Goal: Information Seeking & Learning: Learn about a topic

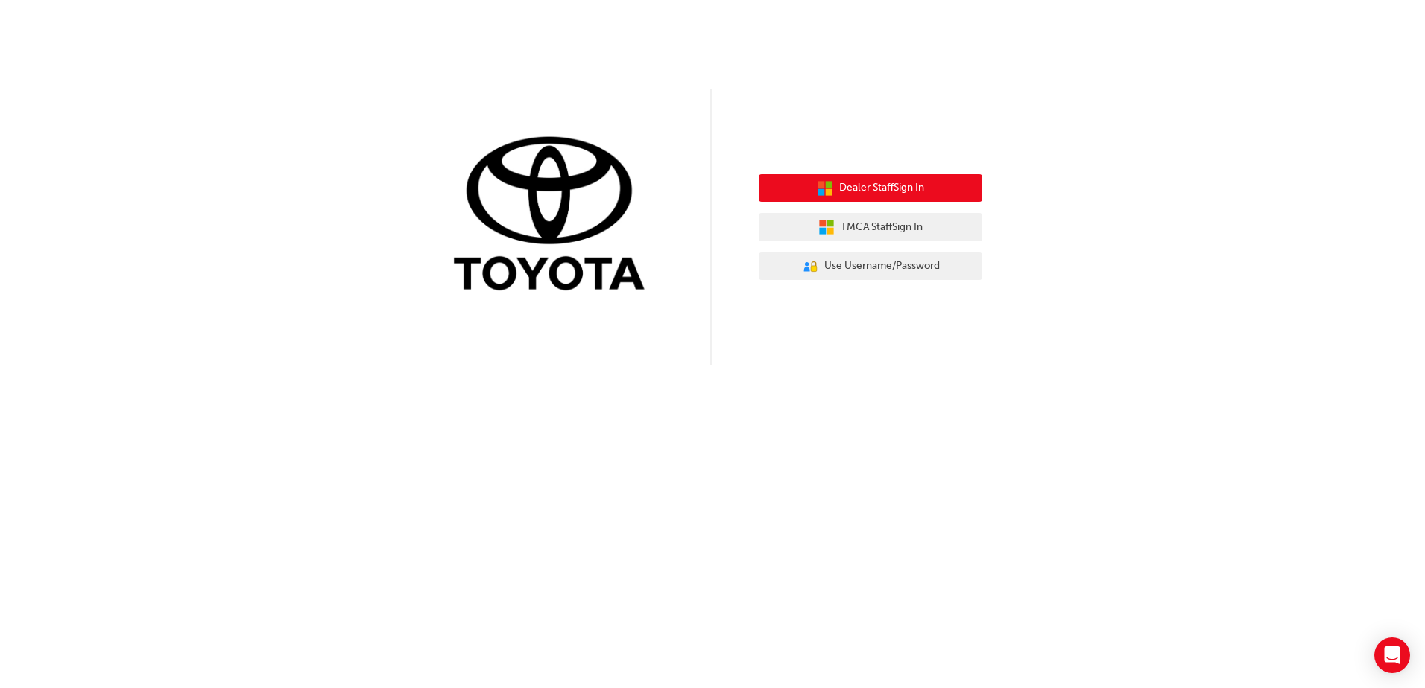
click at [873, 189] on span "Dealer Staff Sign In" at bounding box center [881, 188] width 85 height 17
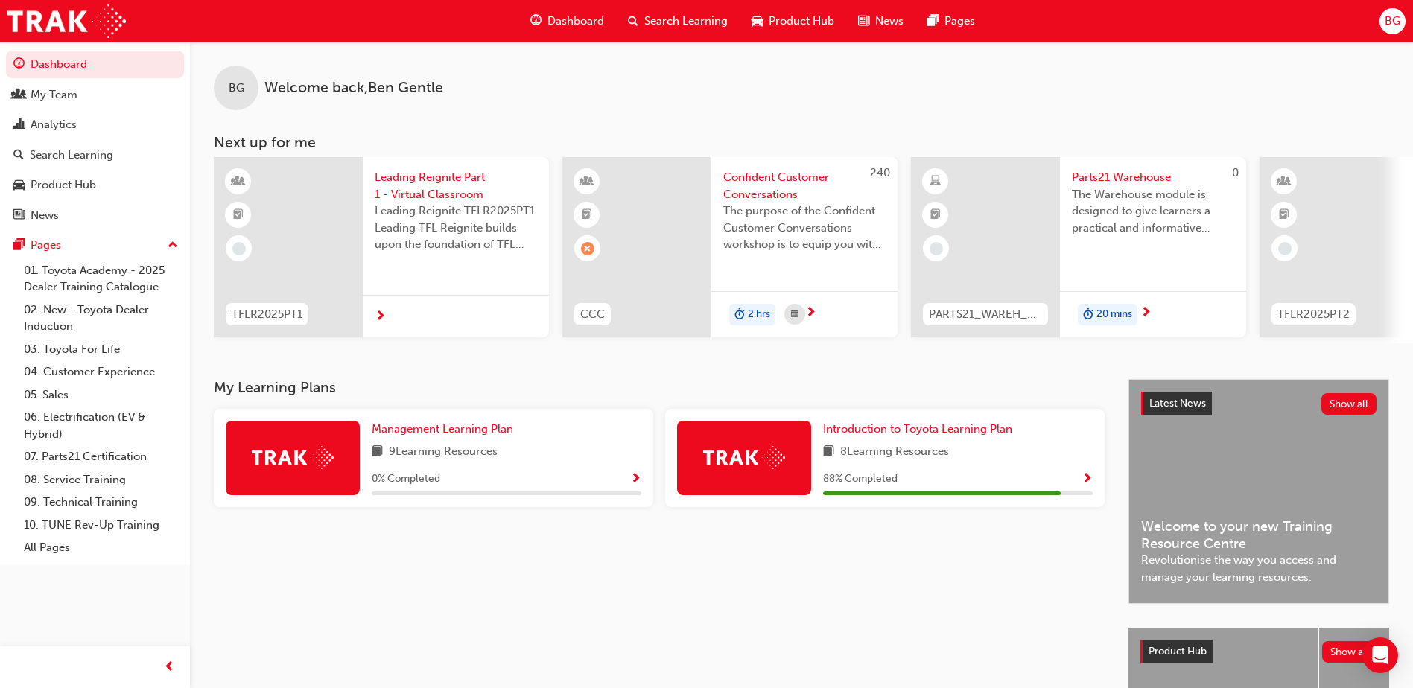
click at [1091, 484] on span "Show Progress" at bounding box center [1087, 479] width 11 height 13
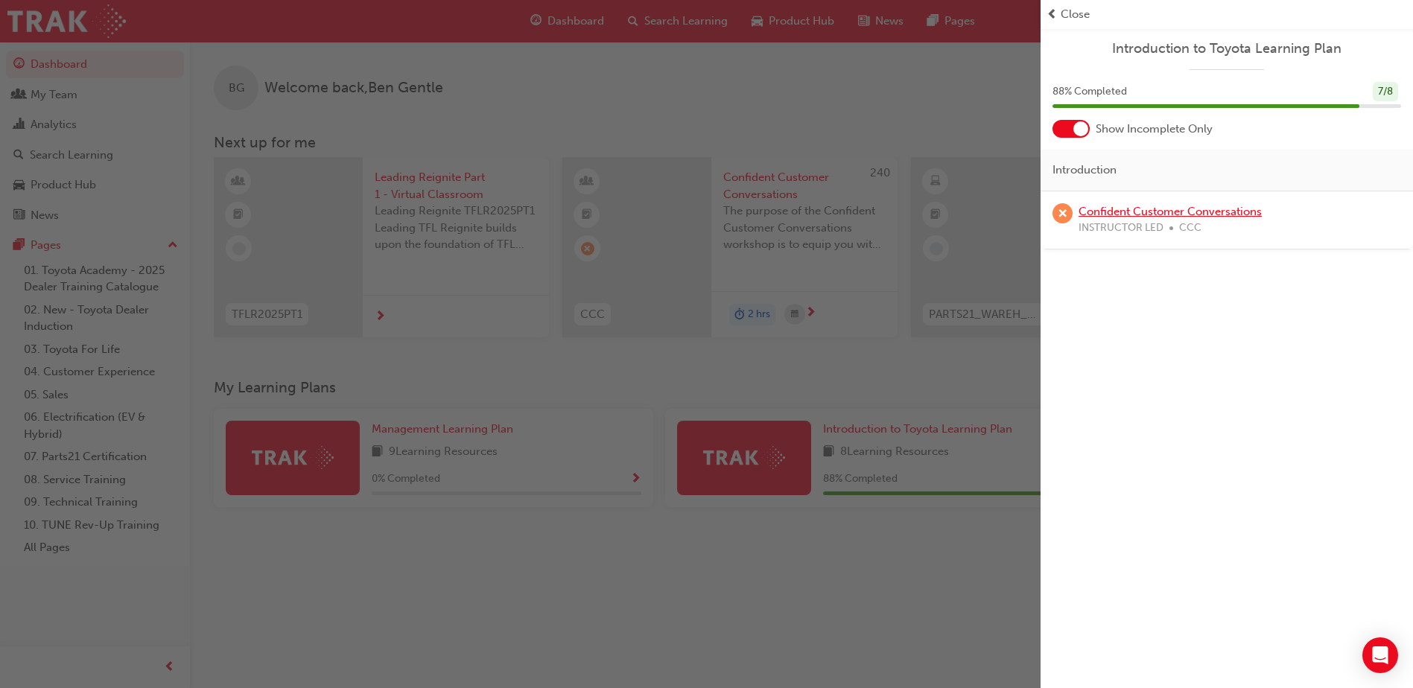
click at [1112, 212] on link "Confident Customer Conversations" at bounding box center [1170, 211] width 183 height 13
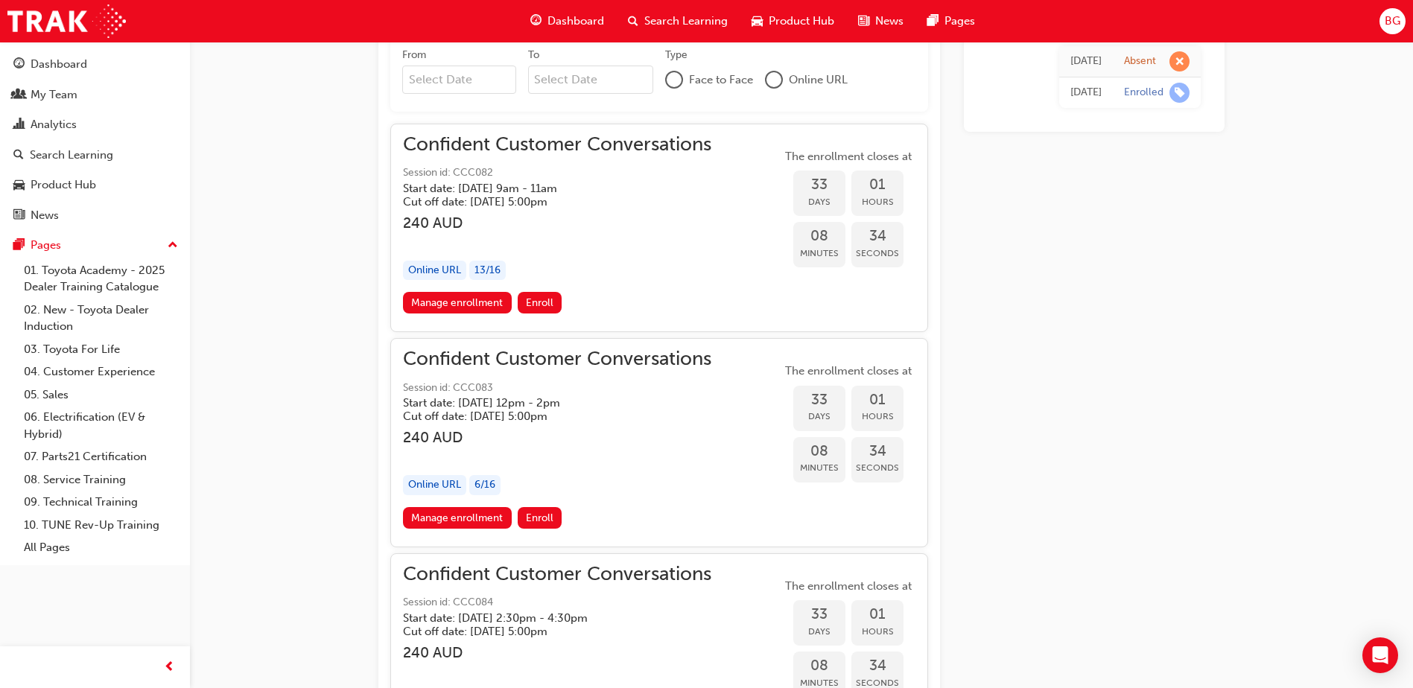
scroll to position [1084, 0]
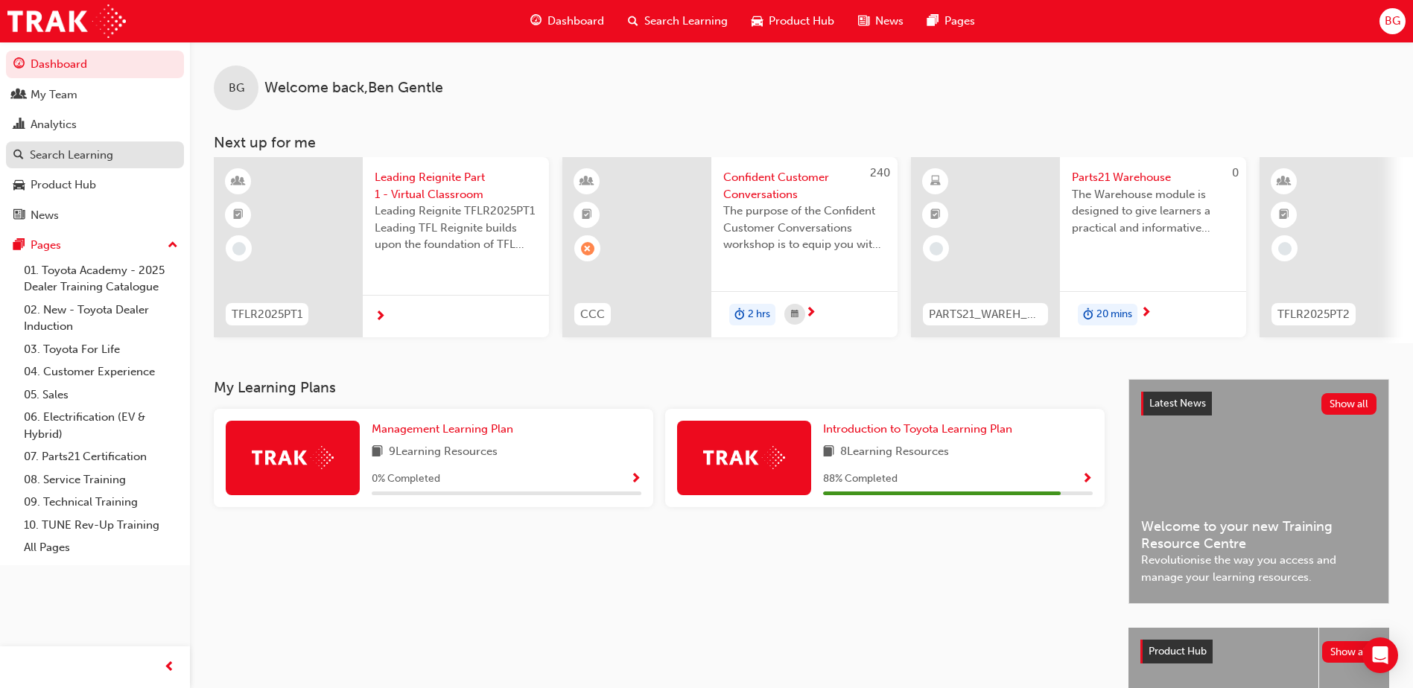
click at [83, 156] on div "Search Learning" at bounding box center [71, 155] width 83 height 17
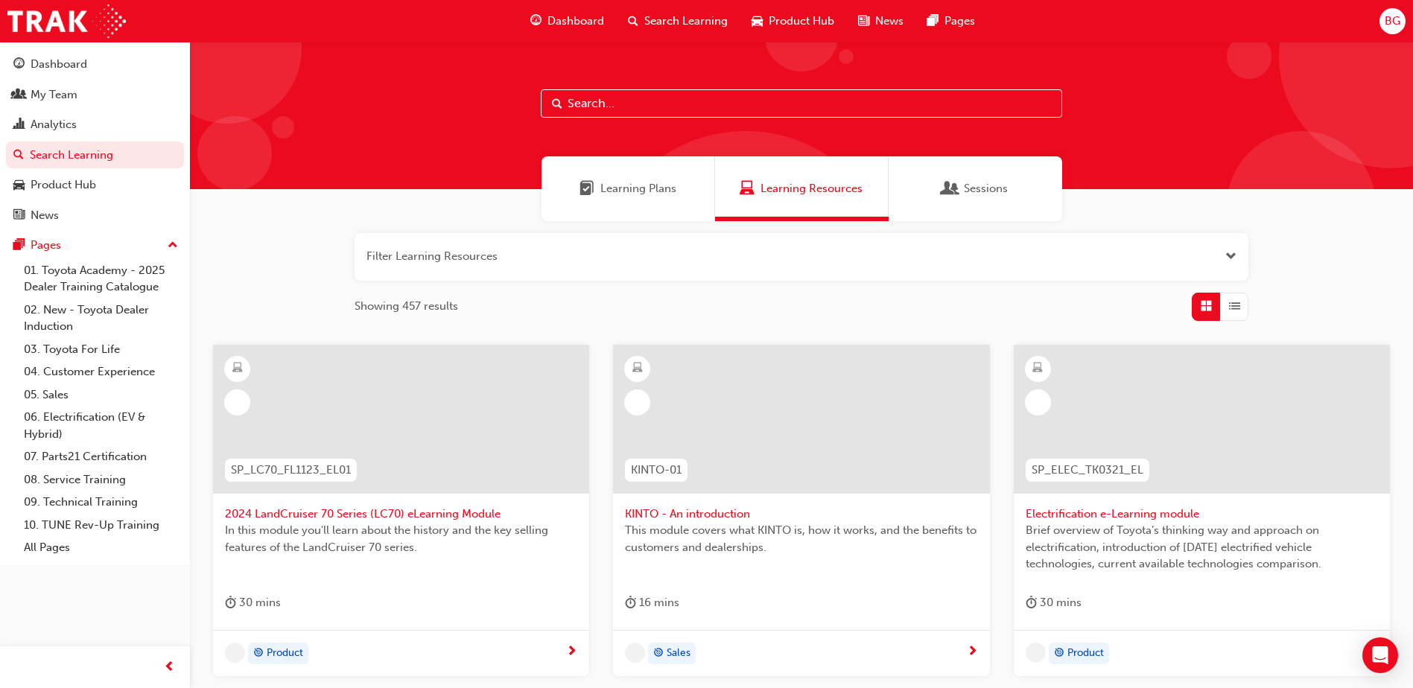
click at [585, 107] on input "text" at bounding box center [802, 103] width 522 height 28
click at [786, 182] on span "Learning Resources" at bounding box center [812, 188] width 102 height 17
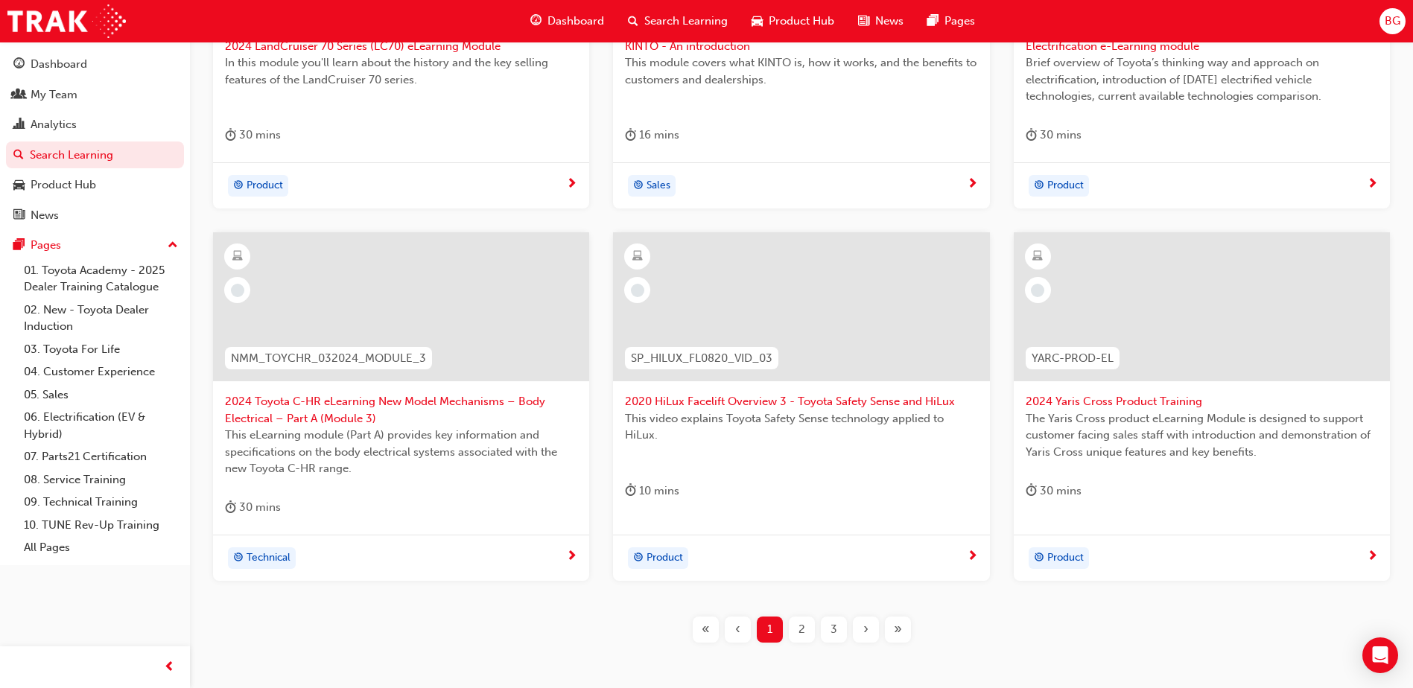
scroll to position [543, 0]
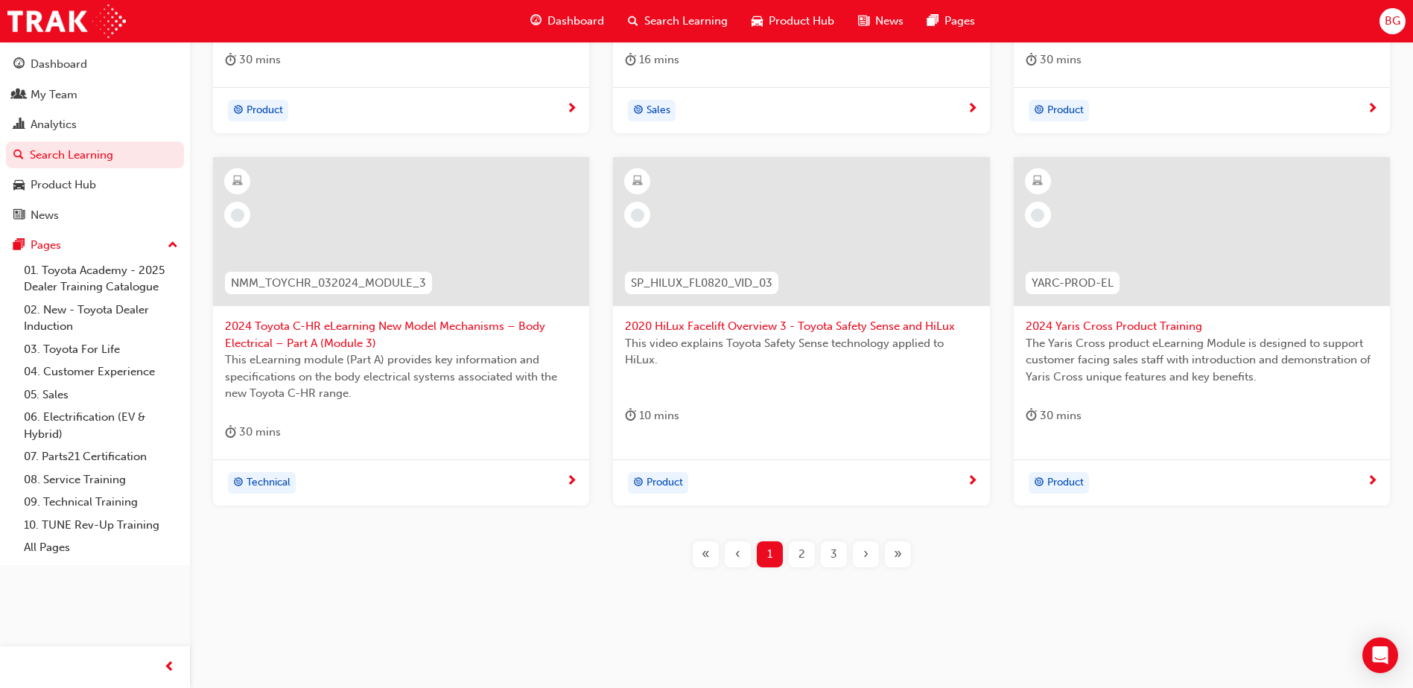
click at [800, 552] on span "2" at bounding box center [802, 554] width 7 height 17
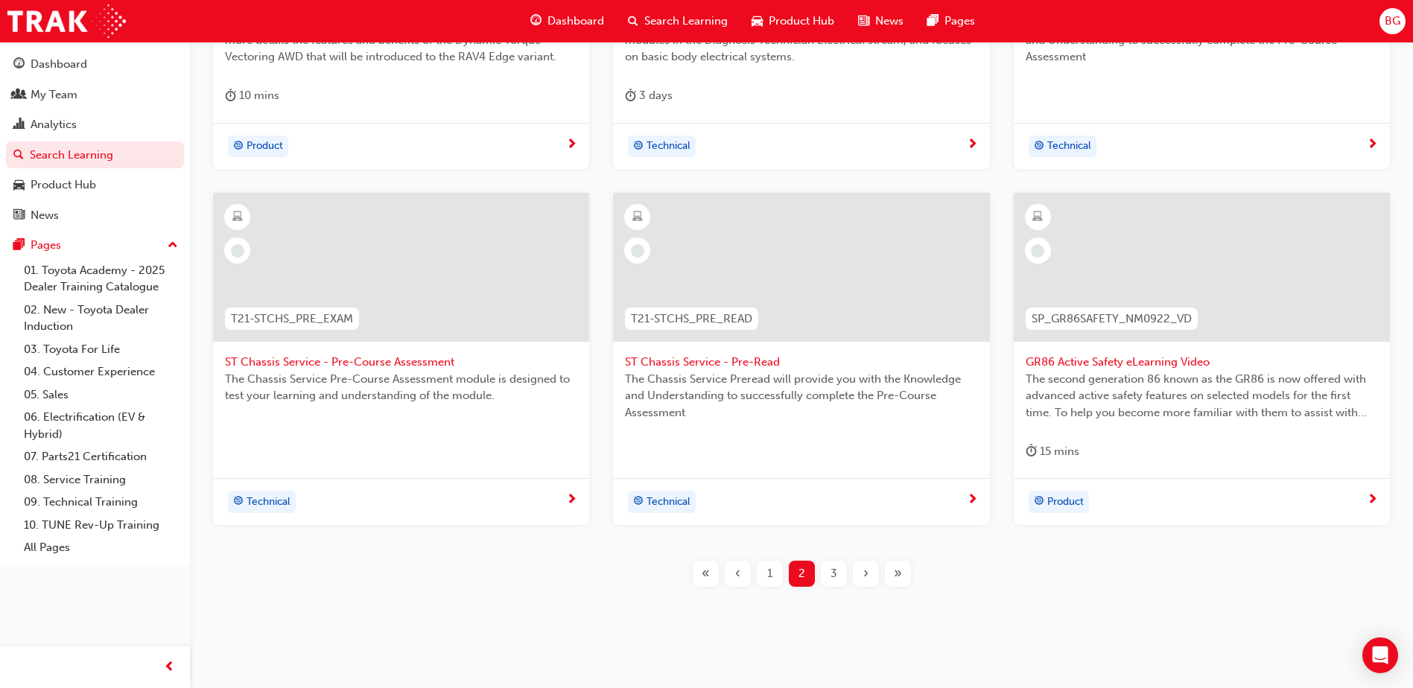
scroll to position [527, 0]
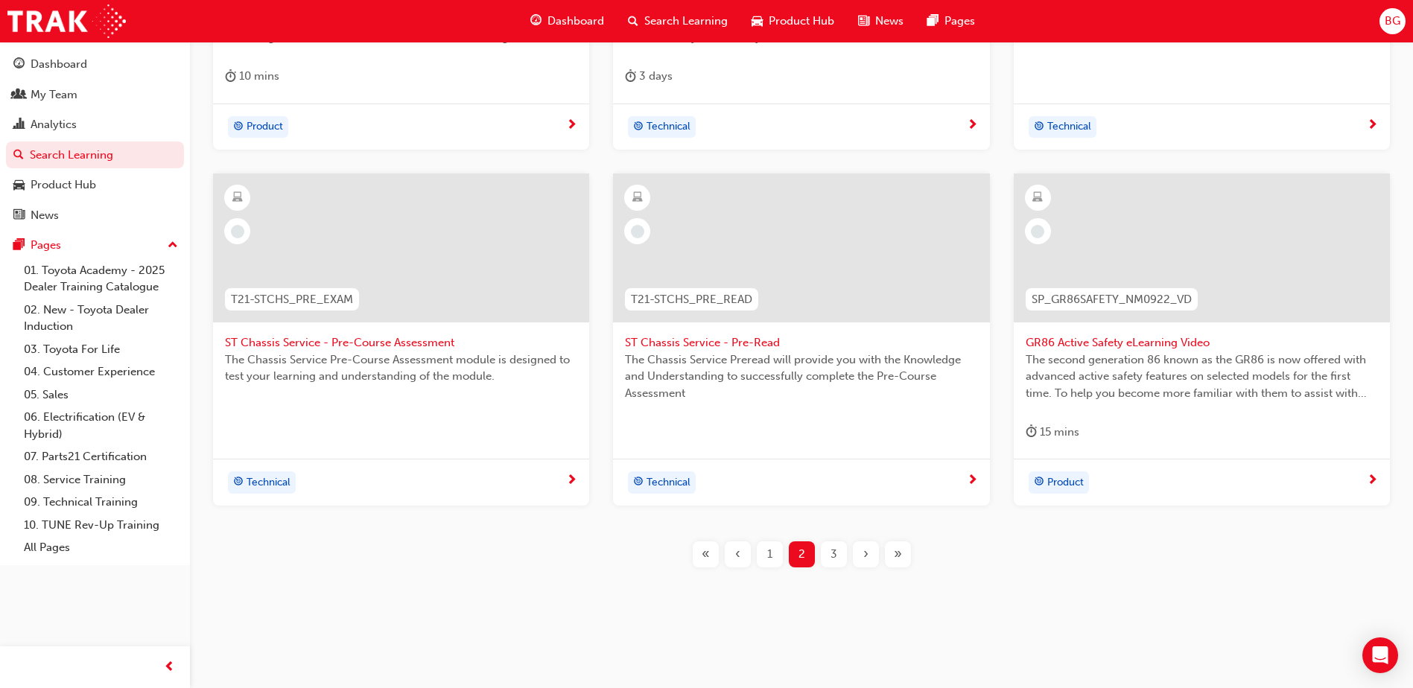
click at [835, 551] on span "3" at bounding box center [834, 554] width 7 height 17
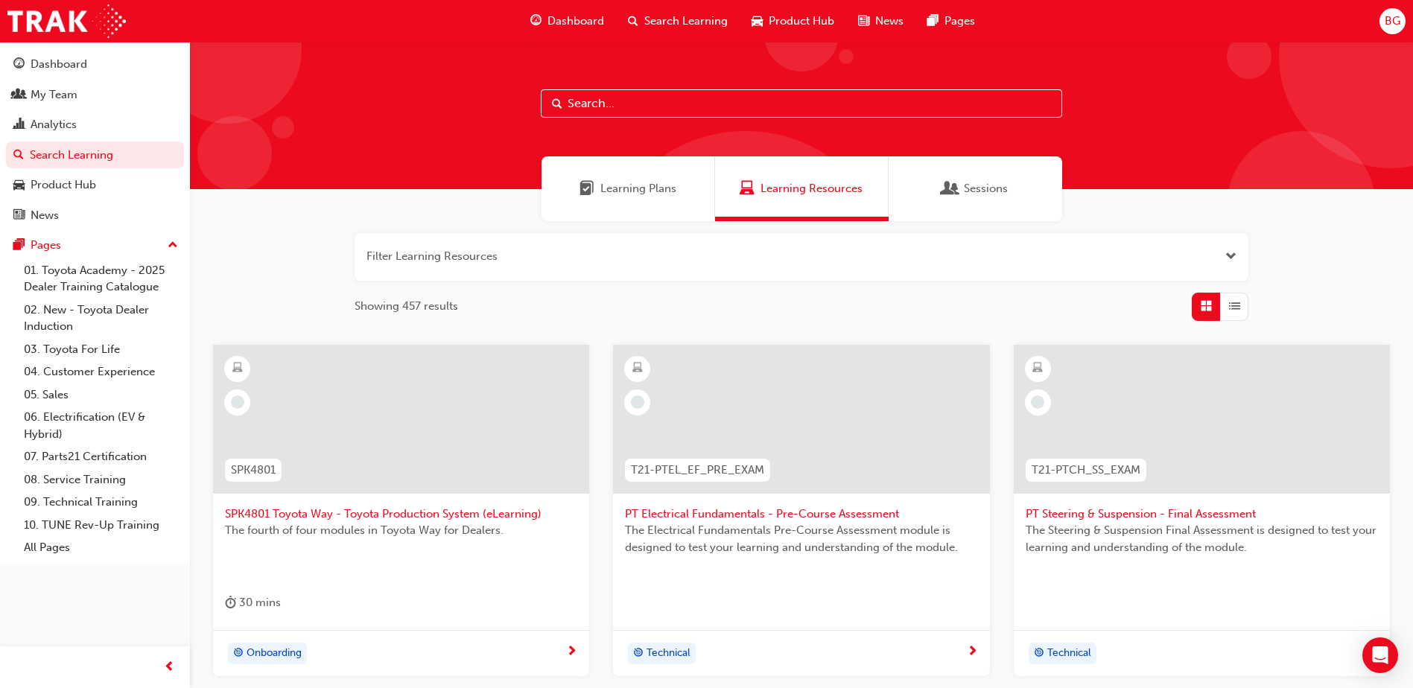
click at [615, 104] on input "text" at bounding box center [802, 103] width 522 height 28
type input "consumer"
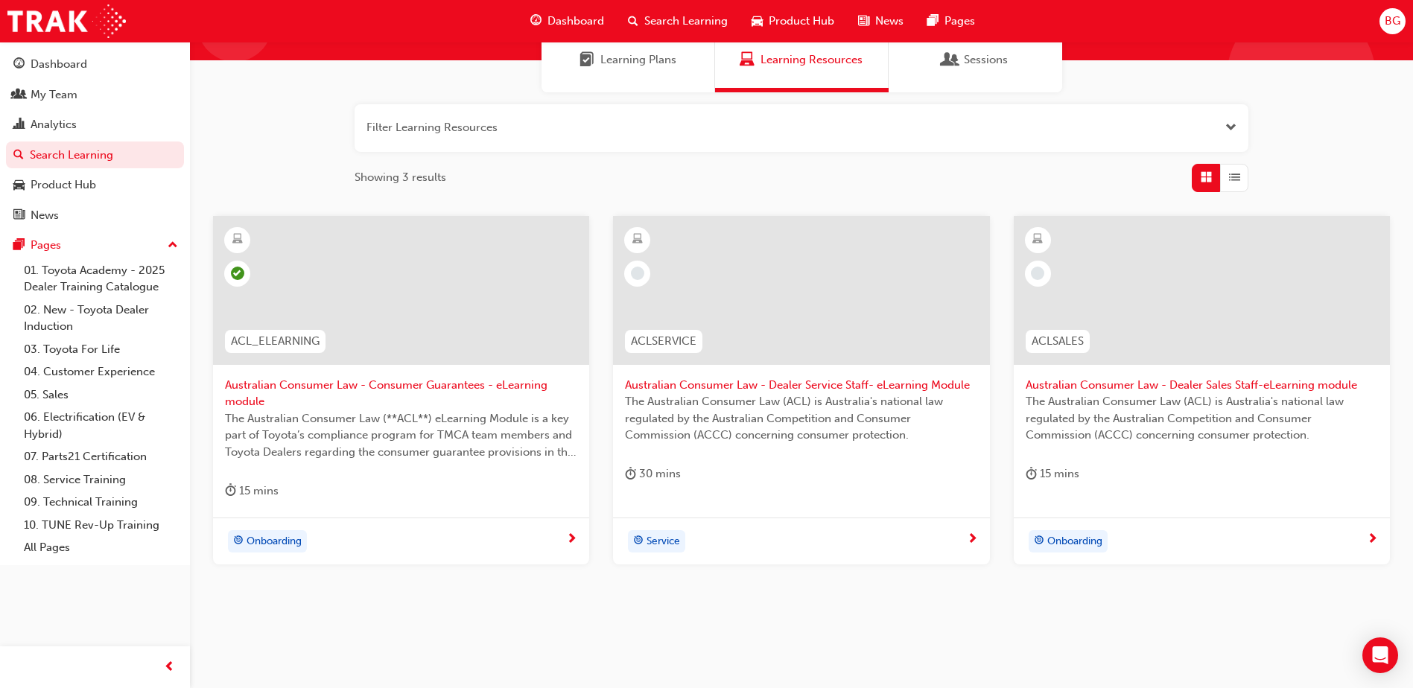
scroll to position [149, 0]
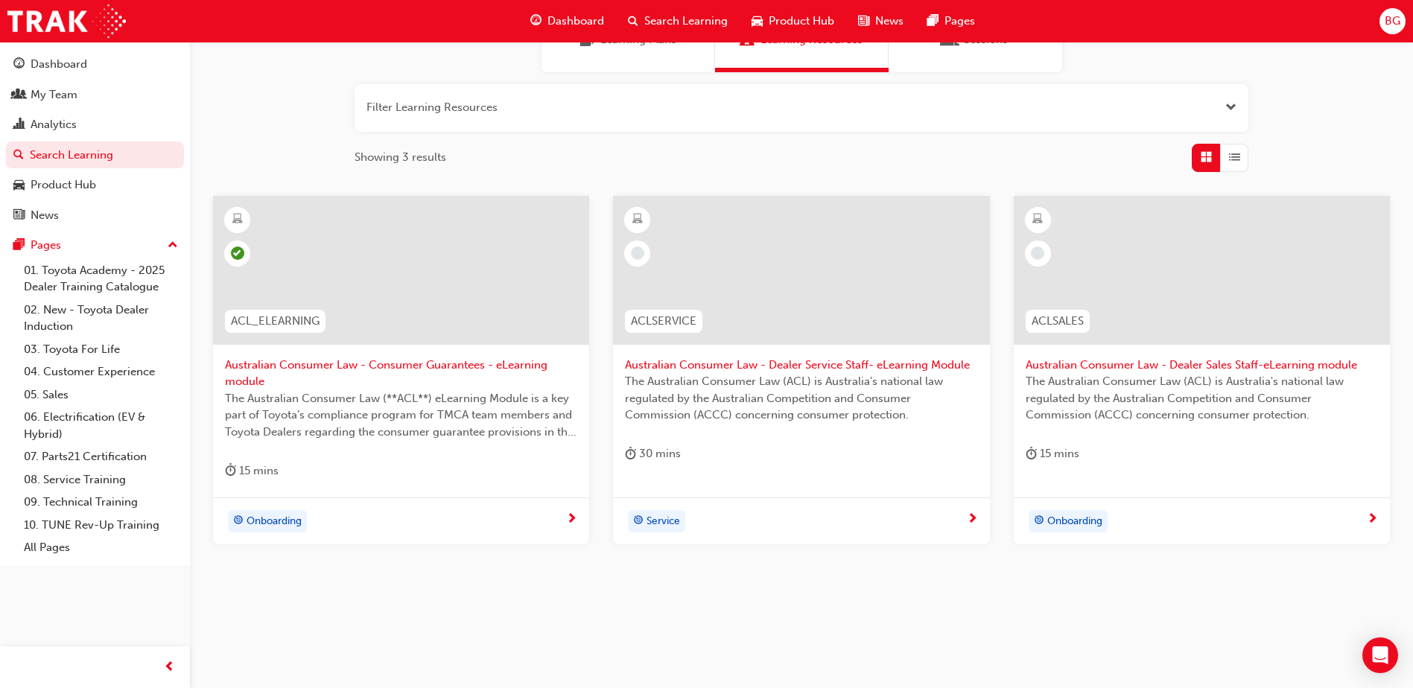
click at [737, 293] on div at bounding box center [801, 270] width 376 height 149
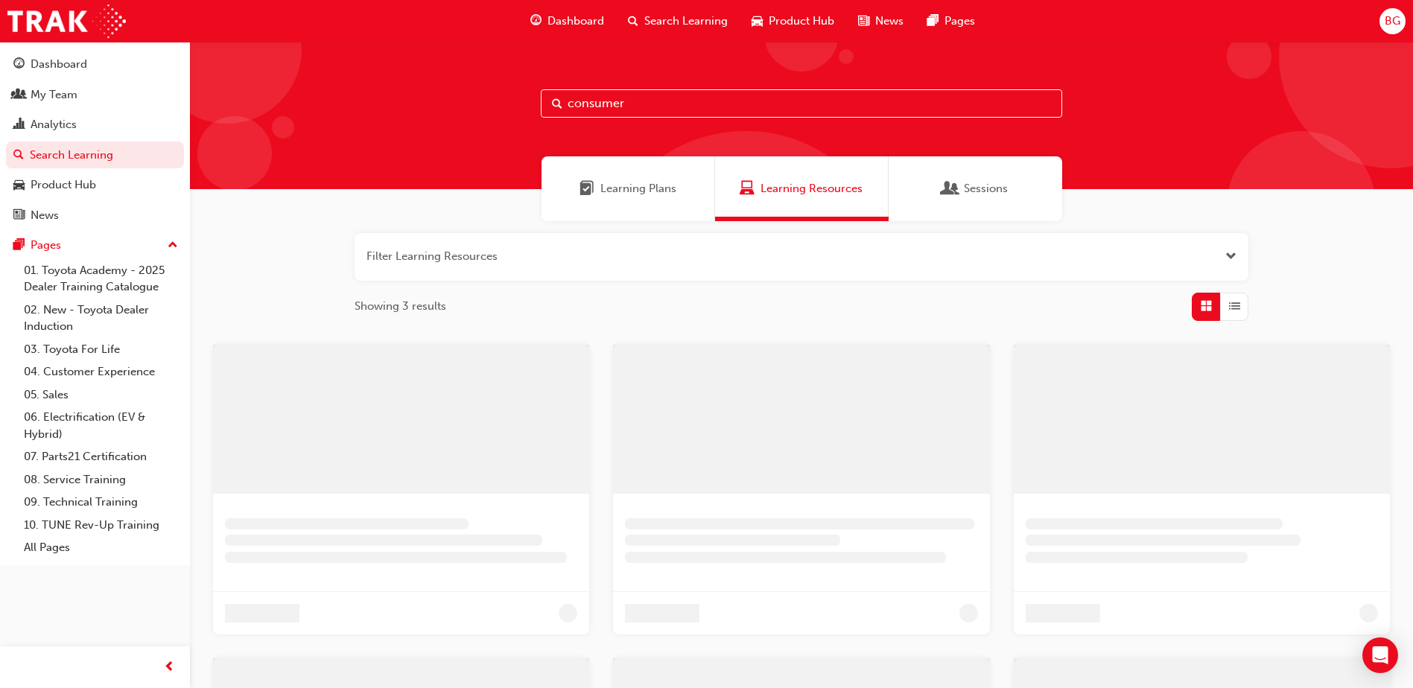
scroll to position [149, 0]
